Goal: Task Accomplishment & Management: Complete application form

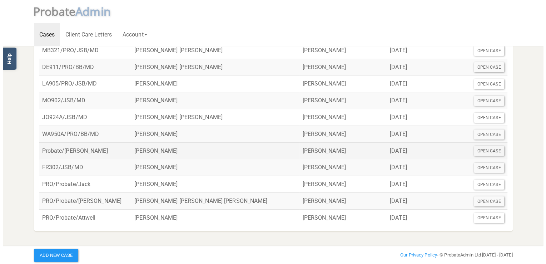
scroll to position [90, 0]
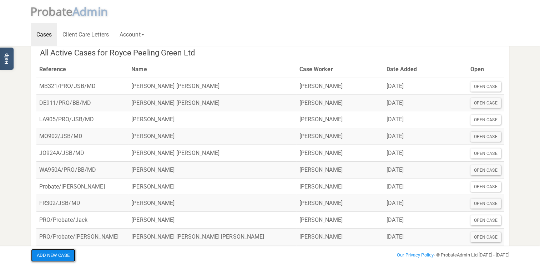
click at [55, 256] on button "Add New Case" at bounding box center [53, 255] width 44 height 13
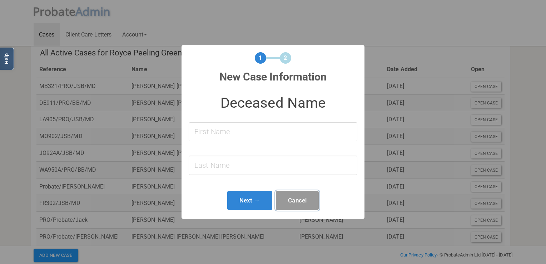
click at [299, 200] on button "Cancel" at bounding box center [297, 200] width 43 height 19
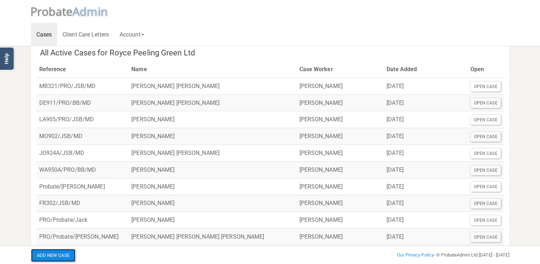
click at [64, 256] on button "Add New Case" at bounding box center [53, 255] width 44 height 13
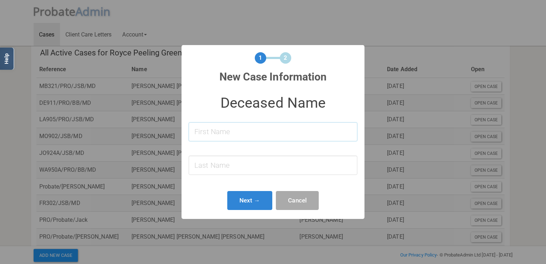
click at [219, 136] on input at bounding box center [273, 131] width 169 height 19
type input "[PERSON_NAME]"
click at [206, 165] on input at bounding box center [273, 164] width 169 height 19
type input "[PERSON_NAME]"
click at [245, 199] on button "Next →" at bounding box center [249, 200] width 45 height 19
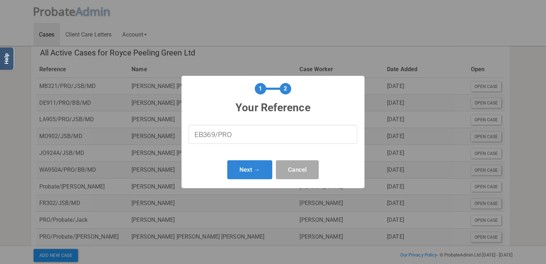
click at [234, 131] on input "EB369/PRO" at bounding box center [273, 134] width 169 height 19
type input "EB369/PRO/BB/MD"
click at [248, 168] on button "Next →" at bounding box center [249, 169] width 45 height 19
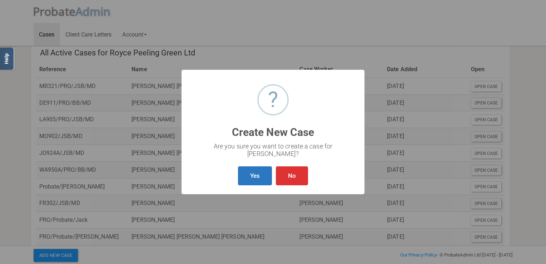
click at [251, 173] on button "Yes" at bounding box center [255, 175] width 34 height 19
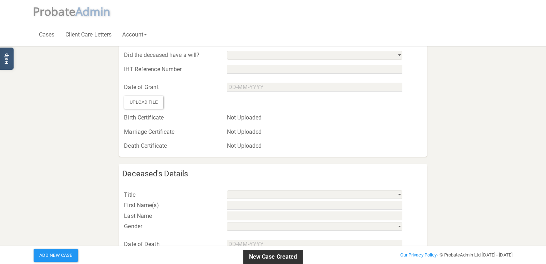
type input "EB369/PRO/BB/MD"
select select "string:No"
select select "string:"
type input "[PERSON_NAME]"
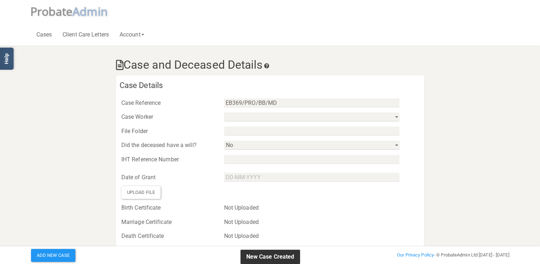
select select
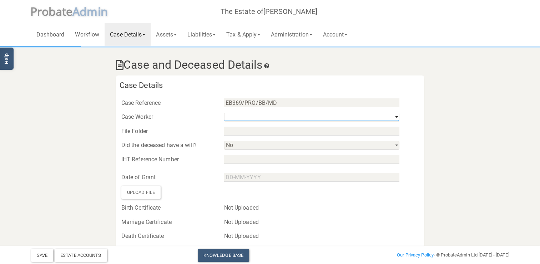
click at [398, 116] on select "[PERSON_NAME] [PERSON_NAME]" at bounding box center [311, 117] width 175 height 9
select select "string:6dfa213ef6574b8eba2c5221"
click at [224, 113] on select "[PERSON_NAME] [PERSON_NAME]" at bounding box center [311, 117] width 175 height 9
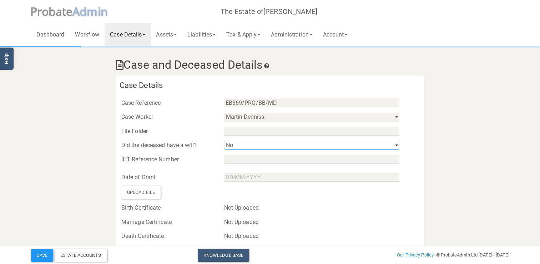
click at [396, 145] on select "Yes No" at bounding box center [311, 145] width 175 height 9
select select "string:Yes"
click at [224, 141] on select "Yes No" at bounding box center [311, 145] width 175 height 9
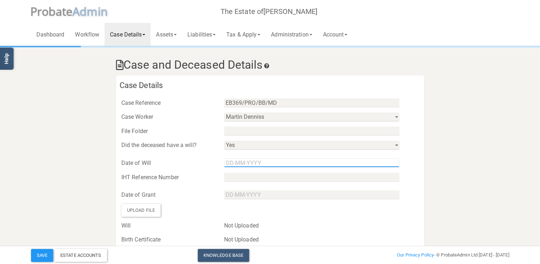
click at [227, 162] on input "text" at bounding box center [311, 162] width 175 height 9
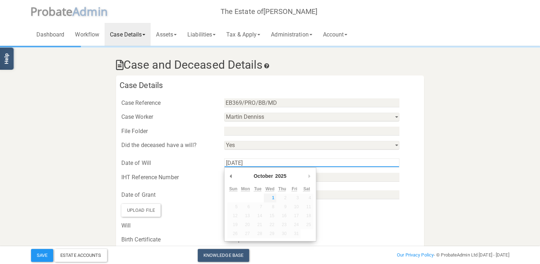
type input "[DATE]"
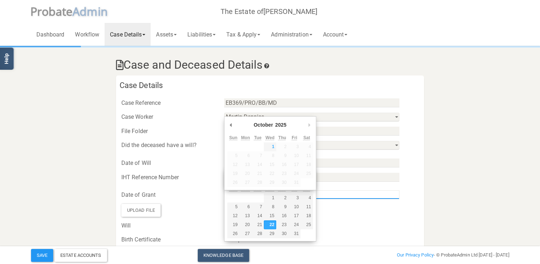
click at [377, 192] on input "Use the arrow keys to pick a date" at bounding box center [311, 194] width 175 height 9
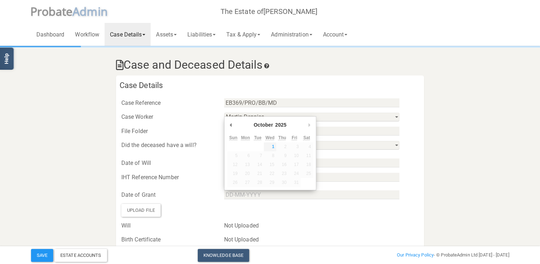
click at [309, 245] on div "Marriage Certificate Not Uploaded" at bounding box center [270, 252] width 308 height 14
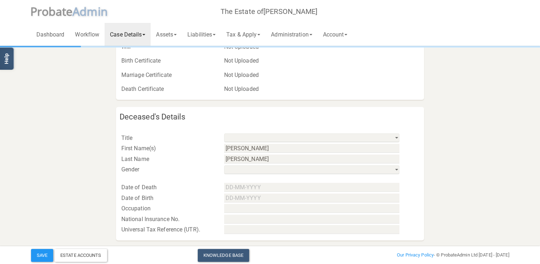
scroll to position [214, 0]
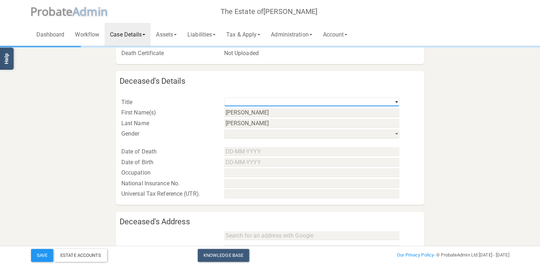
drag, startPoint x: 396, startPoint y: 100, endPoint x: 386, endPoint y: 104, distance: 10.5
click at [396, 100] on select "Mr Mrs Miss Ms Dr [PERSON_NAME] [PERSON_NAME]" at bounding box center [311, 102] width 175 height 9
select select "string:Mr"
click at [224, 98] on select "Mr Mrs Miss Ms Dr [PERSON_NAME] [PERSON_NAME]" at bounding box center [311, 102] width 175 height 9
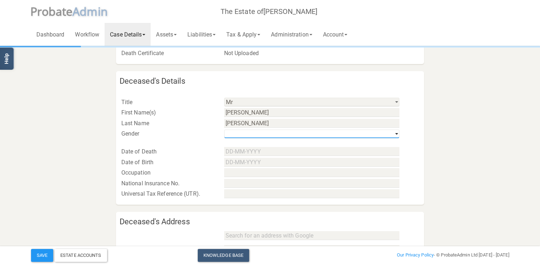
click at [395, 133] on select "his / him / he hers / her / she their / they / them" at bounding box center [311, 133] width 175 height 9
select select "string:m"
click at [224, 129] on select "his / him / he hers / her / she their / they / them" at bounding box center [311, 133] width 175 height 9
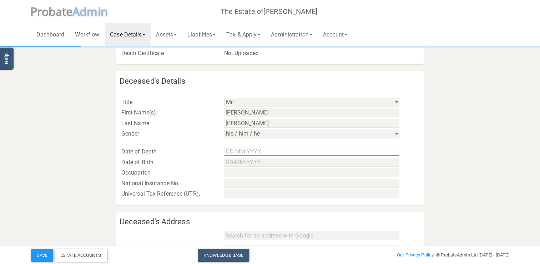
click at [226, 149] on input "text" at bounding box center [311, 151] width 175 height 9
click at [229, 148] on input "[DATE]" at bounding box center [311, 151] width 175 height 9
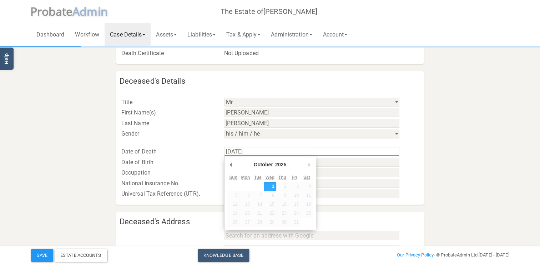
click at [263, 150] on input "[DATE]" at bounding box center [311, 151] width 175 height 9
type input "0"
type input "[DATE]"
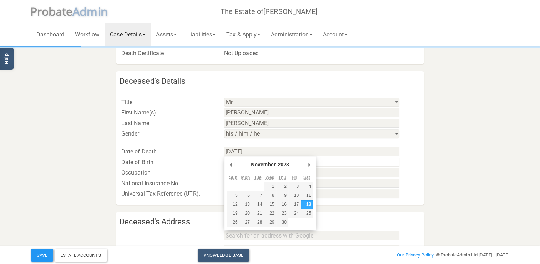
click at [374, 164] on input "Use the arrow keys to pick a date" at bounding box center [311, 162] width 175 height 9
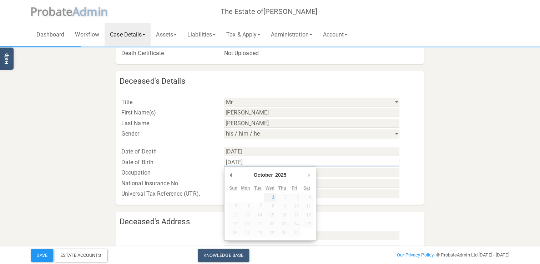
type input "[DATE]"
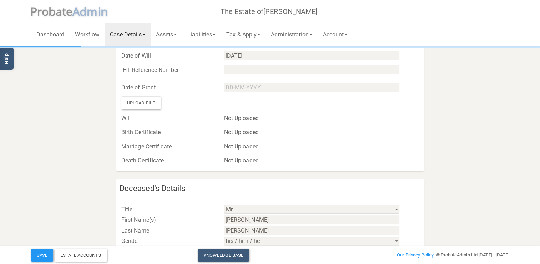
scroll to position [36, 0]
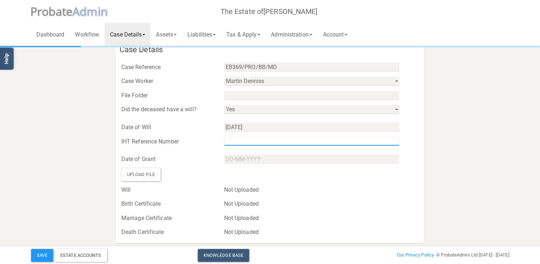
click at [240, 139] on input "text" at bounding box center [311, 141] width 175 height 9
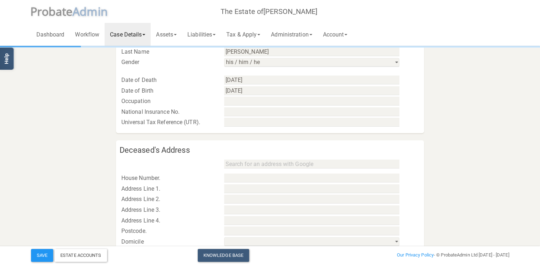
scroll to position [322, 0]
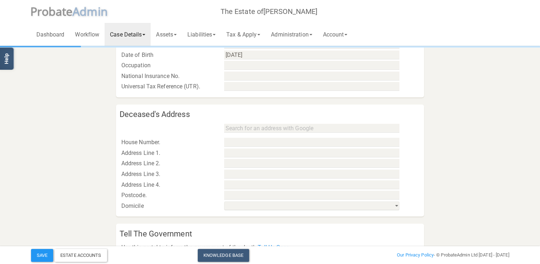
type input "F406774/24Q"
click at [251, 131] on input "text" at bounding box center [311, 128] width 175 height 9
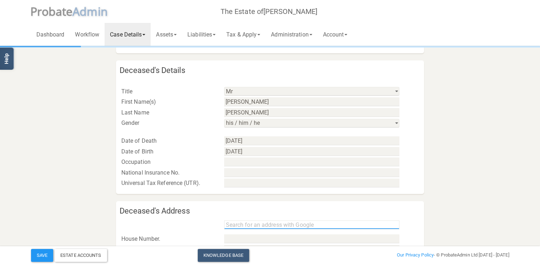
scroll to position [261, 0]
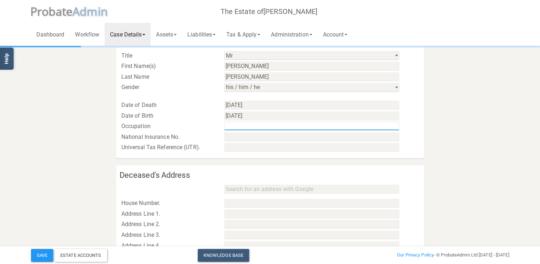
click at [231, 126] on input "text" at bounding box center [311, 125] width 175 height 9
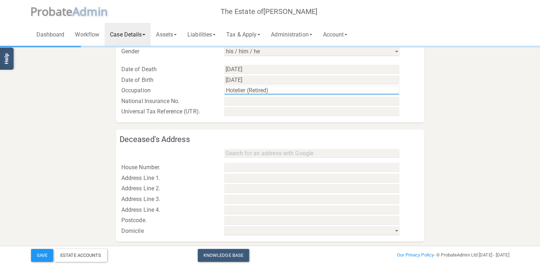
scroll to position [368, 0]
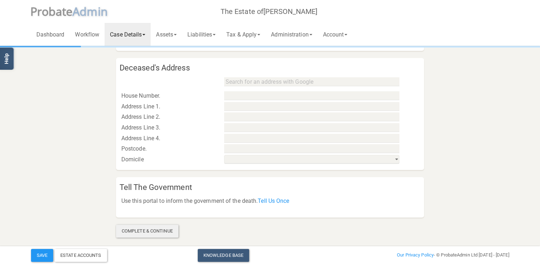
type input "Hotelier (Retired)"
click at [141, 229] on div "Complete & Continue" at bounding box center [147, 230] width 63 height 13
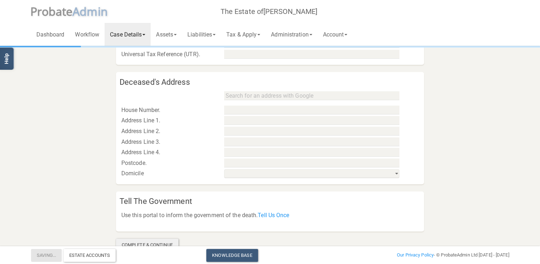
scroll to position [382, 0]
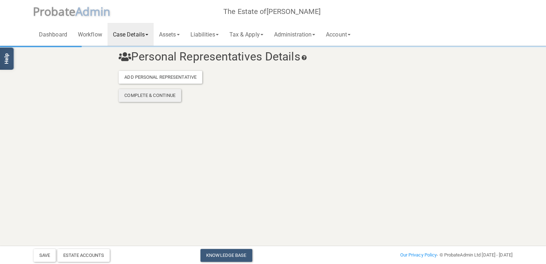
click at [146, 95] on div "Complete & Continue" at bounding box center [150, 95] width 63 height 13
click at [147, 77] on div "Add Personal Representative" at bounding box center [161, 77] width 84 height 13
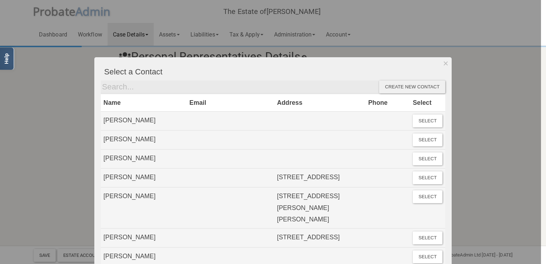
click at [391, 86] on div "Create new contact" at bounding box center [412, 86] width 66 height 13
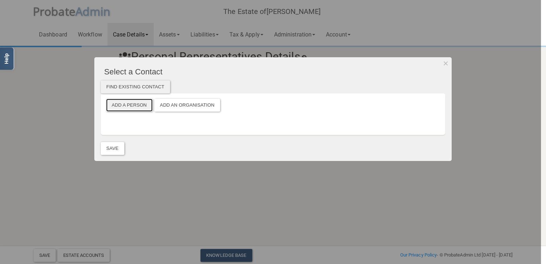
click at [126, 106] on button "Add a Person" at bounding box center [129, 105] width 46 height 13
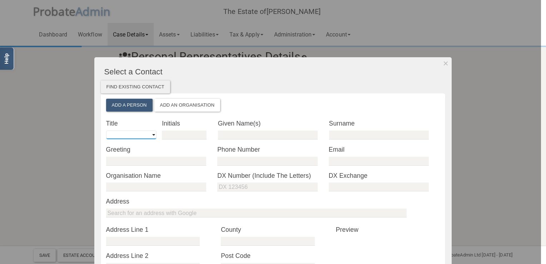
click at [120, 136] on select "Mr Mrs Miss Ms Dr [PERSON_NAME] [PERSON_NAME]" at bounding box center [131, 134] width 50 height 9
click at [149, 135] on select "Mr Mrs Miss Ms Dr [PERSON_NAME] [PERSON_NAME]" at bounding box center [131, 134] width 50 height 9
click at [150, 135] on select "Mr Mrs Miss Ms Dr [PERSON_NAME] [PERSON_NAME]" at bounding box center [131, 134] width 50 height 9
select select "string:Mrs"
click at [106, 130] on select "Mr Mrs Miss Ms Dr [PERSON_NAME] [PERSON_NAME]" at bounding box center [131, 134] width 50 height 9
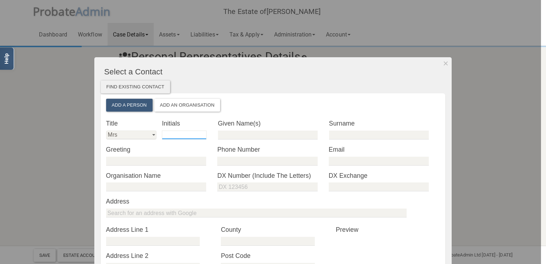
click at [170, 136] on input "text" at bounding box center [184, 134] width 45 height 9
type input "B"
type input "b"
type input "B"
type input "[PERSON_NAME]"
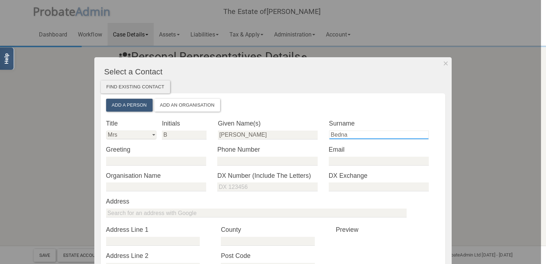
type input "[PERSON_NAME]"
type input "[GEOGRAPHIC_DATA]"
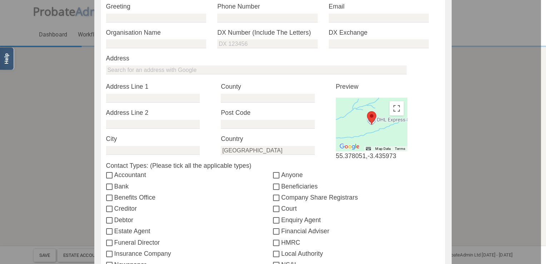
scroll to position [214, 0]
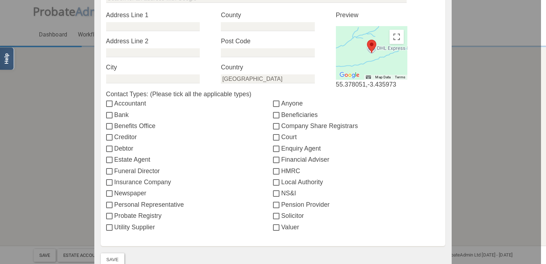
type input "[PERSON_NAME]"
click at [110, 206] on input "Personal Representative" at bounding box center [110, 205] width 8 height 6
checkbox input "true"
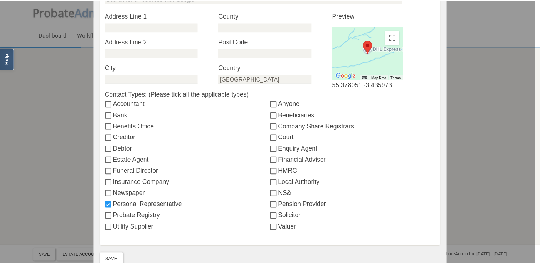
scroll to position [250, 0]
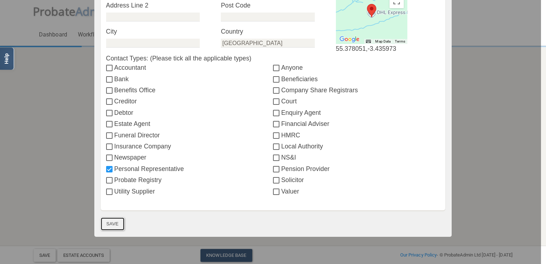
click at [112, 226] on button "Save" at bounding box center [113, 223] width 24 height 13
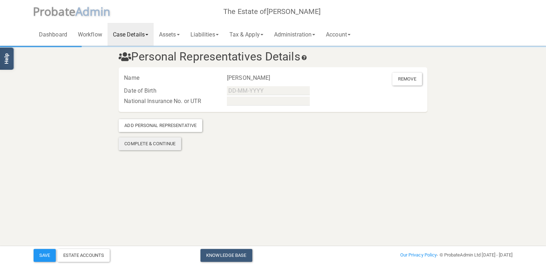
click at [151, 145] on div "Complete & Continue" at bounding box center [150, 143] width 63 height 13
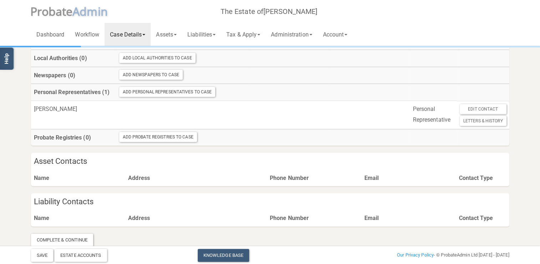
scroll to position [186, 0]
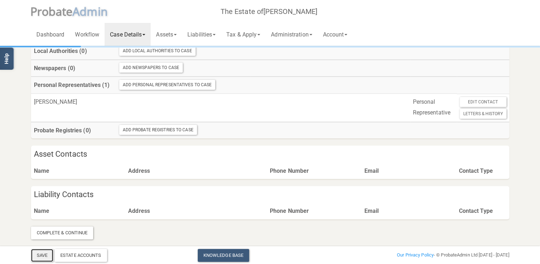
click at [40, 255] on button "Save" at bounding box center [42, 255] width 22 height 13
click at [169, 34] on link "Assets" at bounding box center [166, 34] width 31 height 23
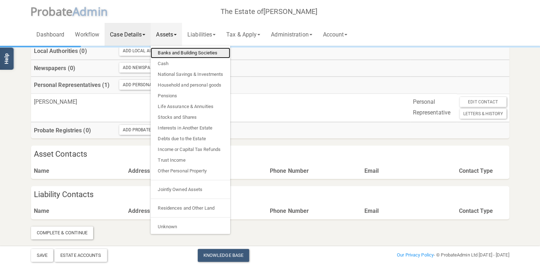
click at [180, 52] on link "Banks and Building Societies" at bounding box center [191, 53] width 80 height 11
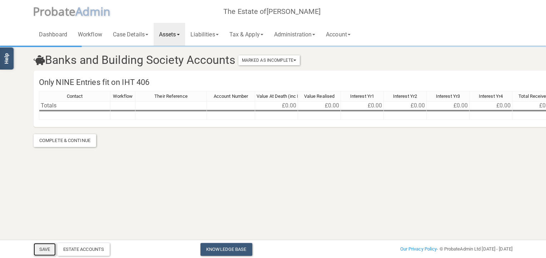
click at [46, 249] on button "Save" at bounding box center [45, 249] width 22 height 13
click at [180, 32] on link "Assets" at bounding box center [169, 34] width 31 height 23
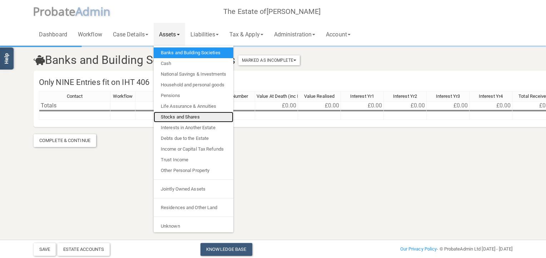
click at [178, 116] on link "Stocks and Shares" at bounding box center [194, 117] width 80 height 11
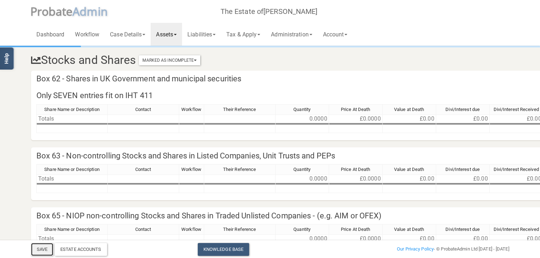
click at [44, 252] on button "Save" at bounding box center [42, 249] width 22 height 13
click at [177, 35] on span at bounding box center [175, 34] width 3 height 1
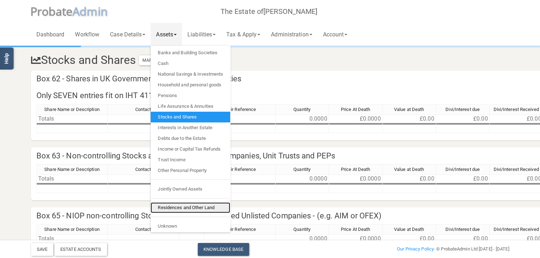
click at [173, 206] on link "Residences and Other Land" at bounding box center [191, 208] width 80 height 11
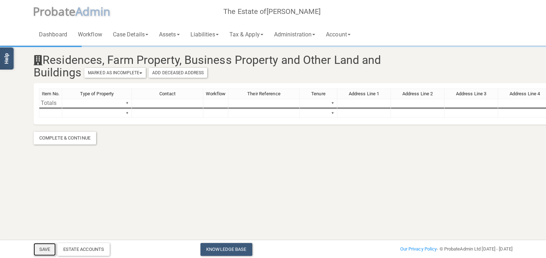
click at [43, 250] on button "Save" at bounding box center [45, 249] width 22 height 13
click at [180, 35] on span at bounding box center [178, 34] width 3 height 1
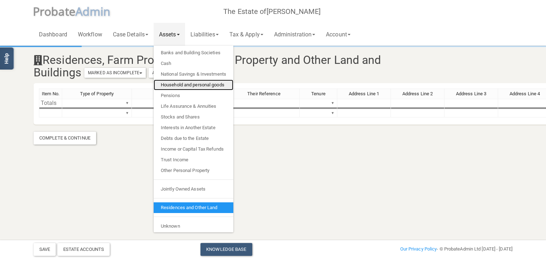
click at [184, 85] on link "Household and personal goods" at bounding box center [194, 85] width 80 height 11
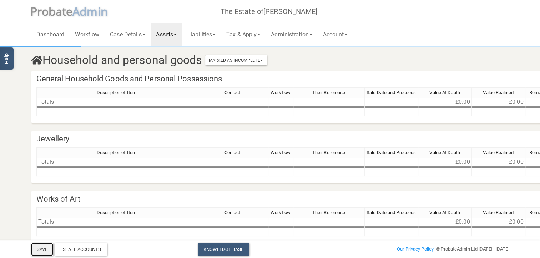
click at [36, 249] on button "Save" at bounding box center [42, 249] width 22 height 13
click at [180, 32] on link "Assets" at bounding box center [166, 34] width 31 height 23
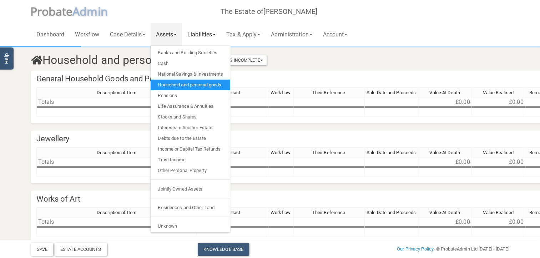
click at [206, 34] on link "Liabilities" at bounding box center [201, 34] width 39 height 23
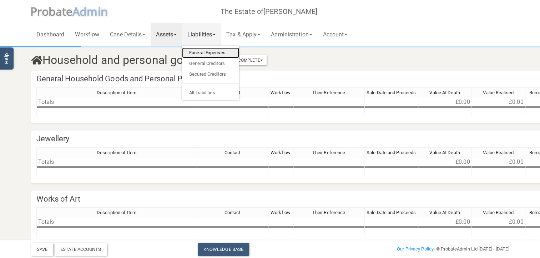
click at [212, 51] on link "Funeral Expenses" at bounding box center [210, 53] width 57 height 11
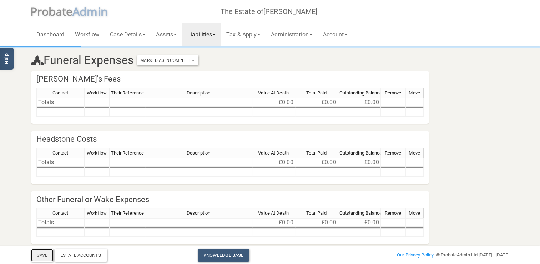
click at [41, 256] on button "Save" at bounding box center [42, 255] width 22 height 13
click at [216, 35] on span at bounding box center [214, 34] width 3 height 1
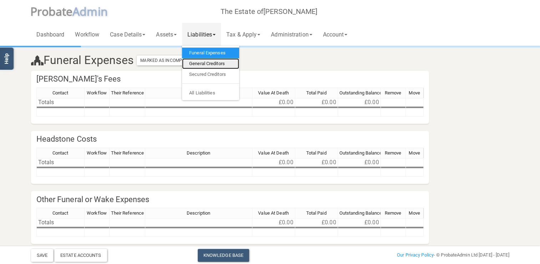
click at [208, 66] on link "General Creditors" at bounding box center [210, 63] width 57 height 11
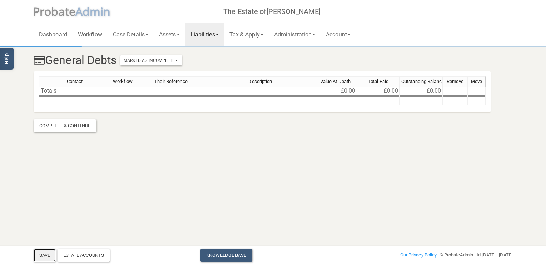
click at [48, 254] on button "Save" at bounding box center [45, 255] width 22 height 13
click at [221, 32] on link "Liabilities" at bounding box center [204, 34] width 39 height 23
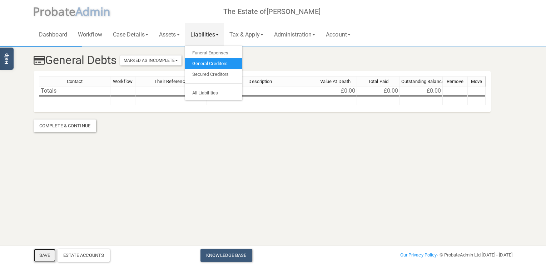
click at [51, 258] on button "Save" at bounding box center [45, 255] width 22 height 13
click at [244, 130] on section "General Debts Marked As Incomplete Mark As Incomplete Mark As Complete Contact …" at bounding box center [272, 89] width 489 height 85
